Goal: Task Accomplishment & Management: Use online tool/utility

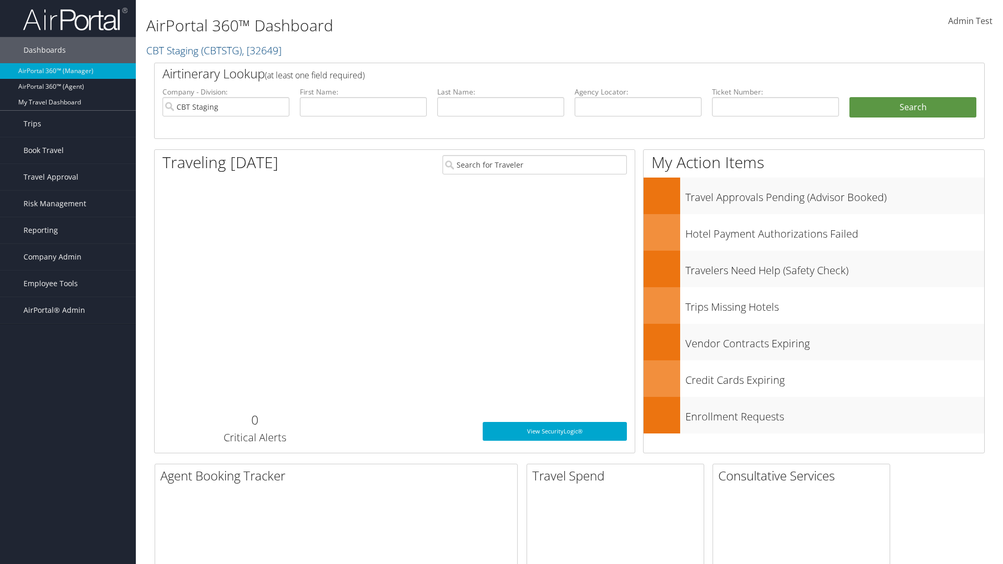
click at [68, 257] on span "Company Admin" at bounding box center [53, 257] width 58 height 26
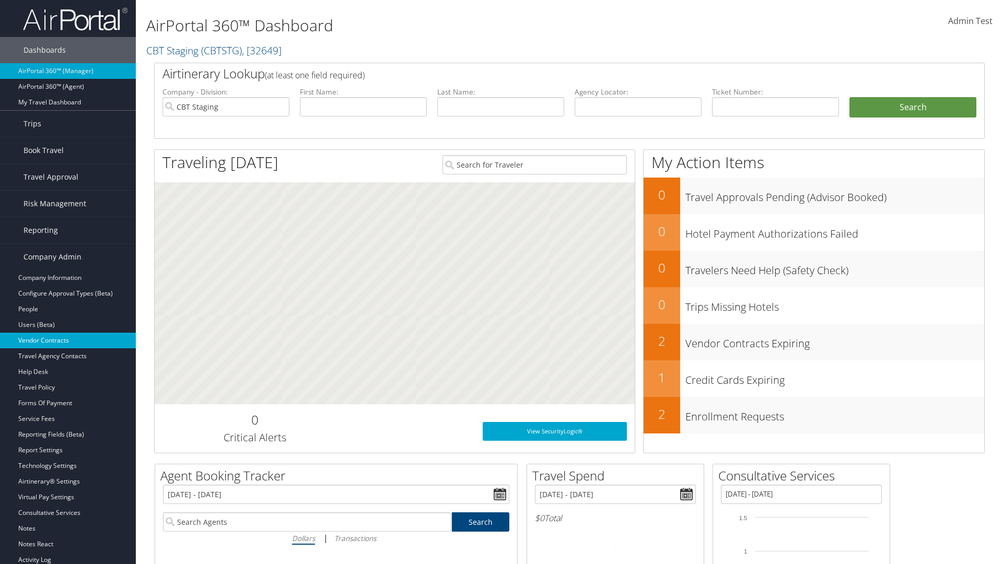
click at [68, 341] on link "Vendor Contracts" at bounding box center [68, 341] width 136 height 16
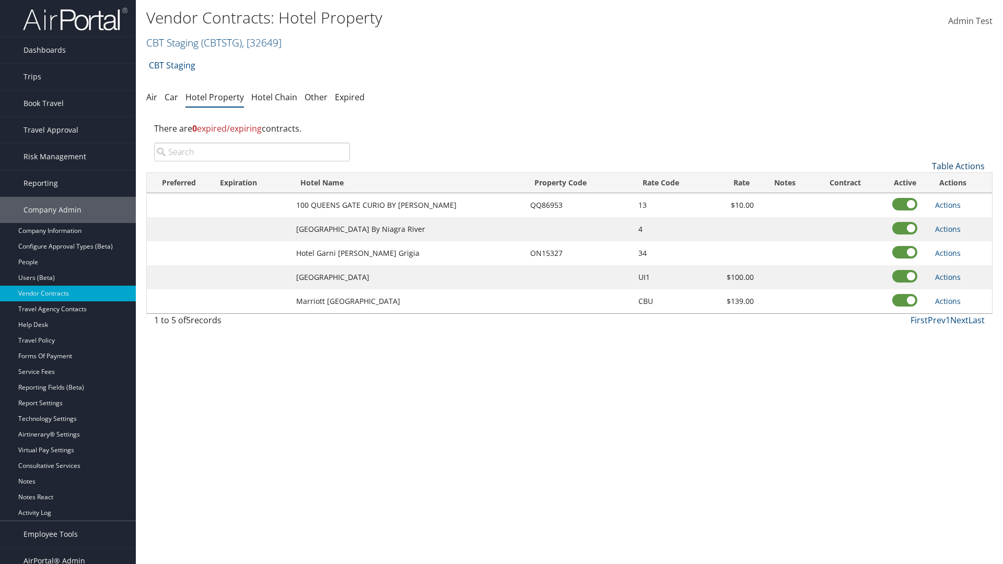
click at [958, 166] on link "Table Actions" at bounding box center [958, 165] width 53 height 11
click at [923, 182] on link "Add New Contract" at bounding box center [923, 182] width 137 height 18
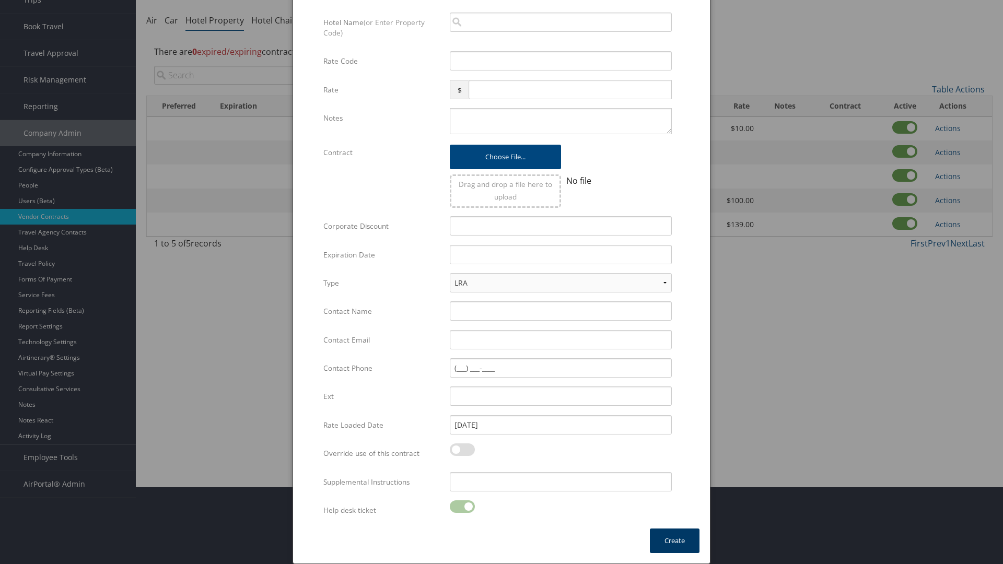
click at [675, 541] on button "Create" at bounding box center [675, 541] width 50 height 25
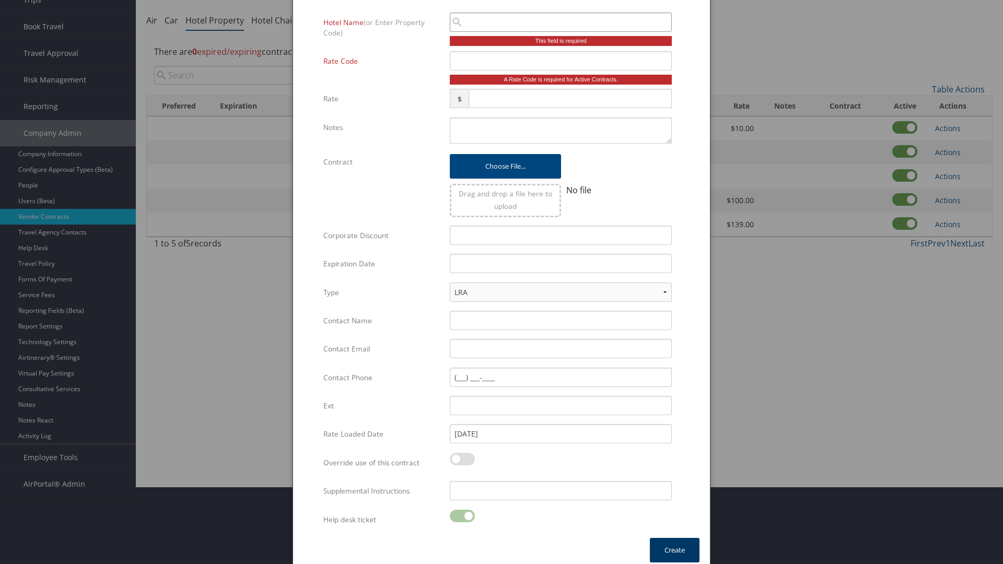
scroll to position [70, 0]
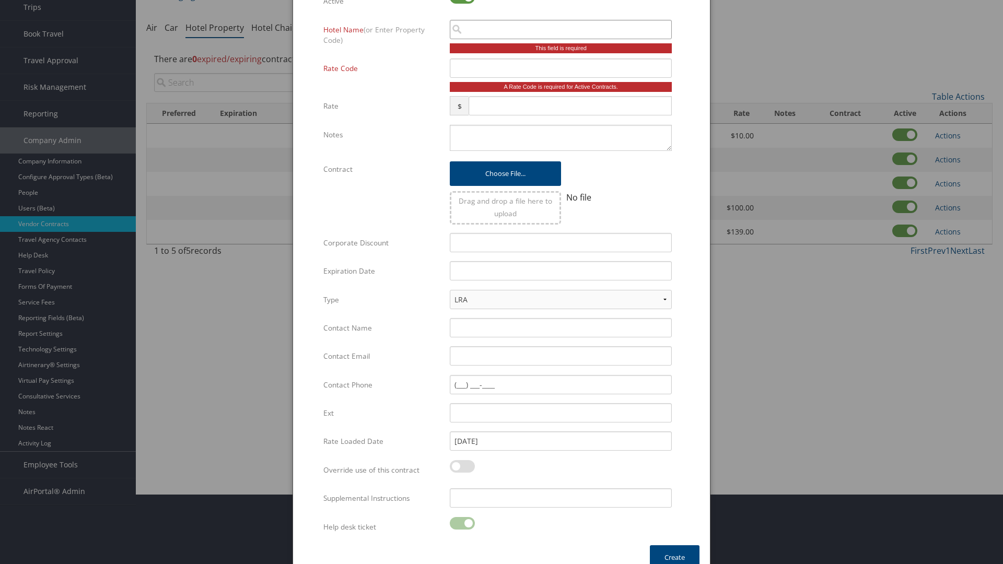
click at [561, 29] on input "search" at bounding box center [561, 29] width 222 height 19
type input "[US_STATE] Inn"
